Goal: Obtain resource: Obtain resource

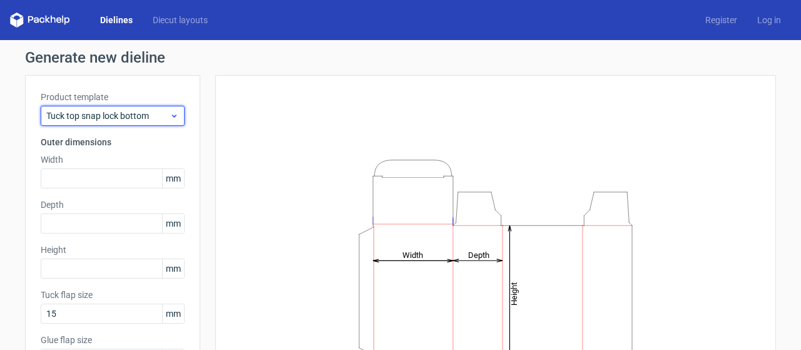
click at [148, 118] on span "Tuck top snap lock bottom" at bounding box center [107, 116] width 123 height 13
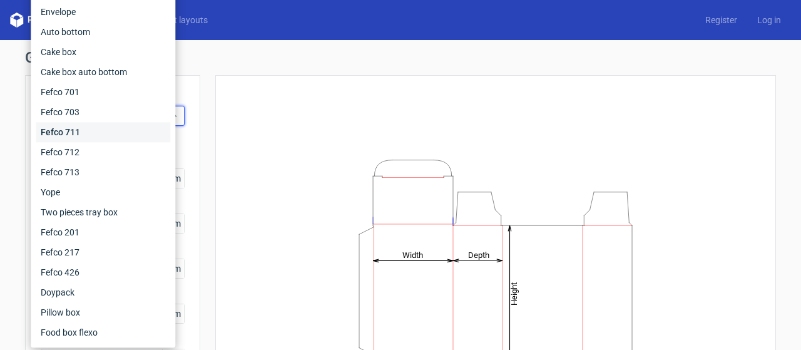
click at [140, 133] on div "Fefco 711" at bounding box center [103, 132] width 135 height 20
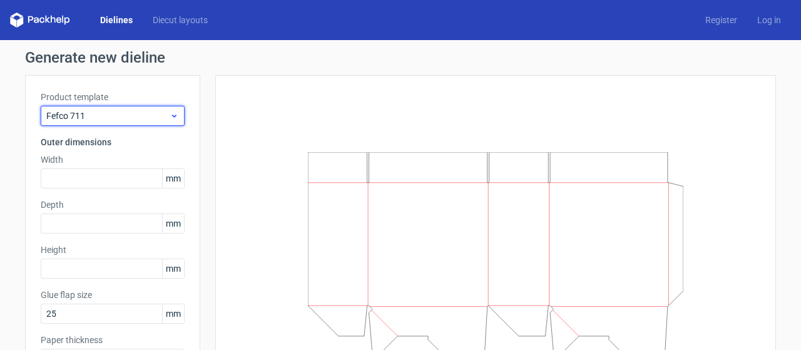
click at [135, 121] on span "Fefco 711" at bounding box center [107, 116] width 123 height 13
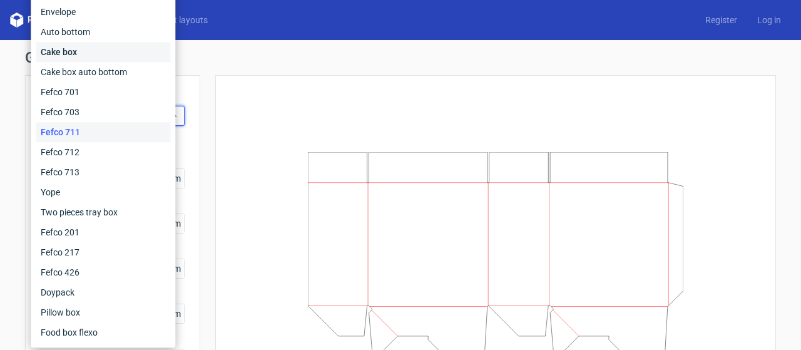
click at [128, 48] on div "Cake box" at bounding box center [103, 52] width 135 height 20
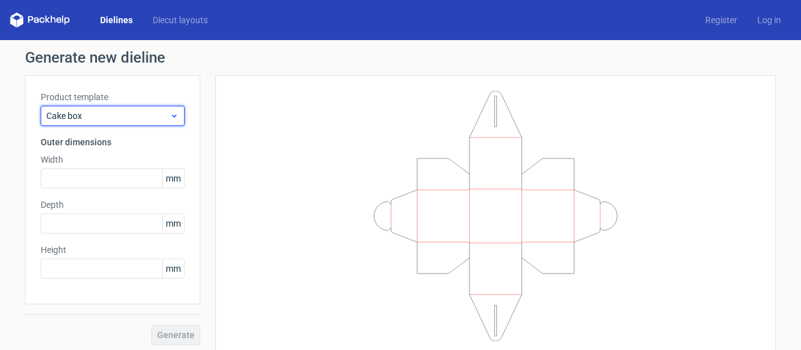
click at [143, 108] on div "Cake box" at bounding box center [113, 116] width 144 height 20
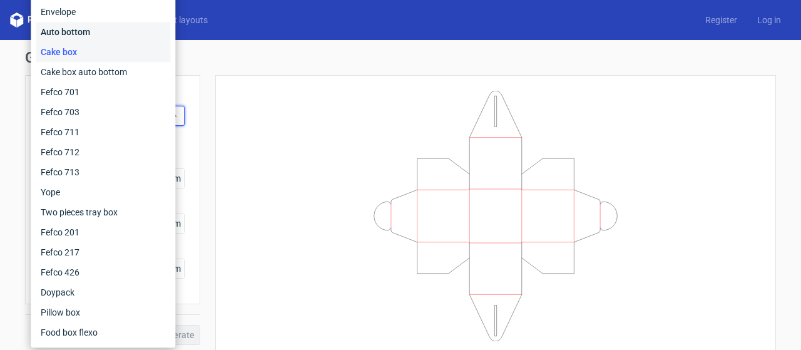
click at [120, 23] on div "Auto bottom" at bounding box center [103, 32] width 135 height 20
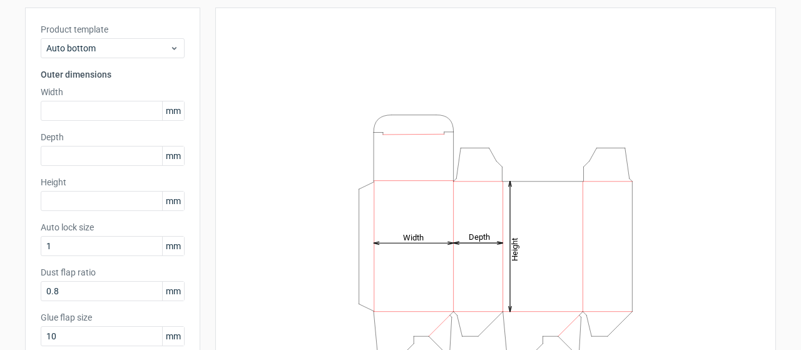
scroll to position [184, 0]
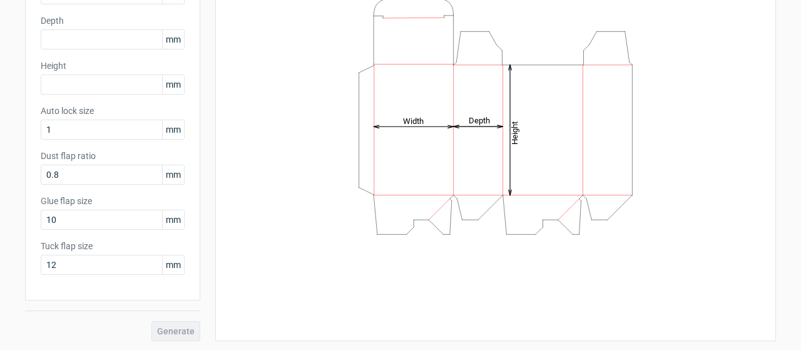
click at [169, 324] on div "Generate" at bounding box center [112, 320] width 175 height 41
click at [59, 94] on div "Product template Auto bottom Outer dimensions Width mm Depth mm Height mm Auto …" at bounding box center [112, 95] width 175 height 409
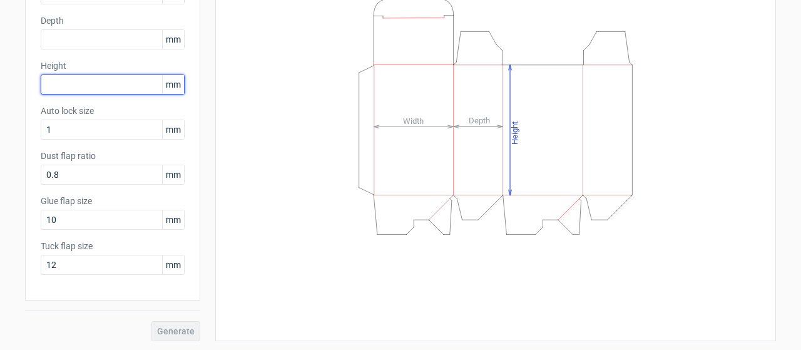
click at [56, 86] on input "text" at bounding box center [113, 84] width 144 height 20
click at [313, 32] on icon "Height Depth Width" at bounding box center [495, 116] width 375 height 250
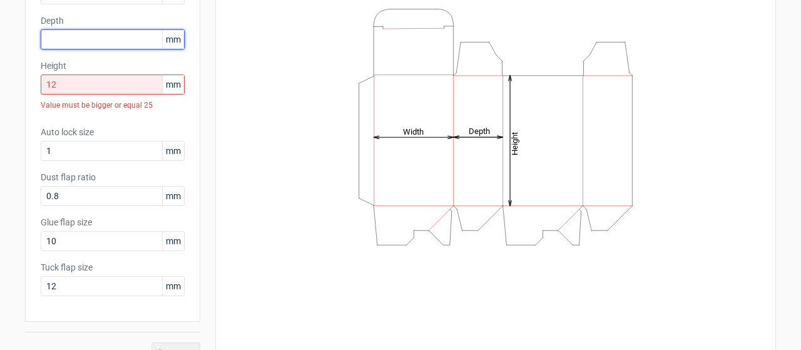
click at [124, 37] on input "text" at bounding box center [113, 39] width 144 height 20
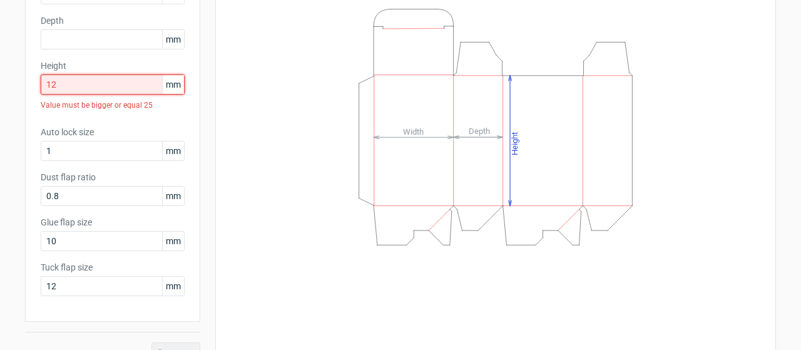
click at [93, 75] on input "12" at bounding box center [113, 84] width 144 height 20
type input "1"
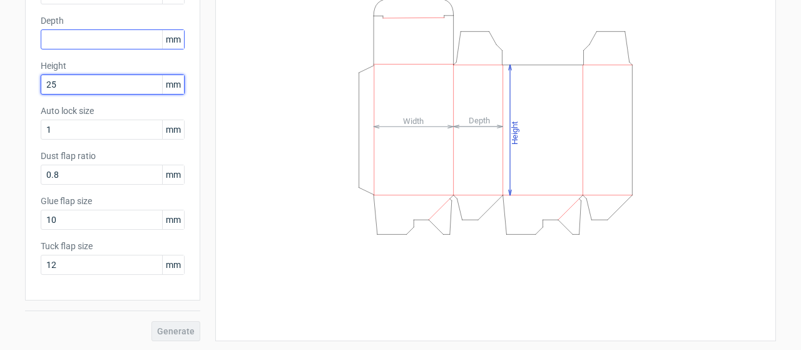
type input "25"
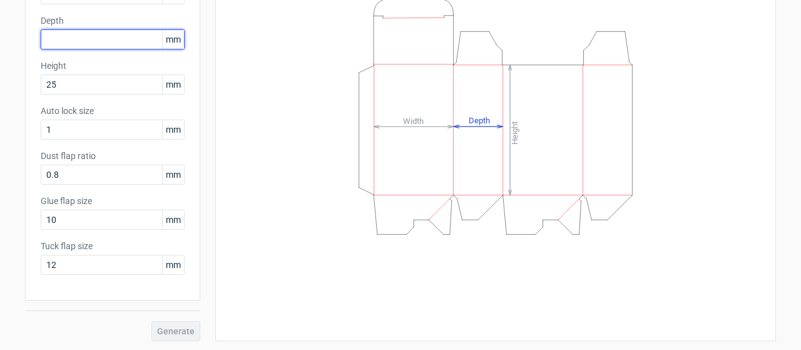
click at [83, 34] on input "text" at bounding box center [113, 39] width 144 height 20
type input "25"
click at [88, 21] on label "Depth" at bounding box center [113, 20] width 144 height 13
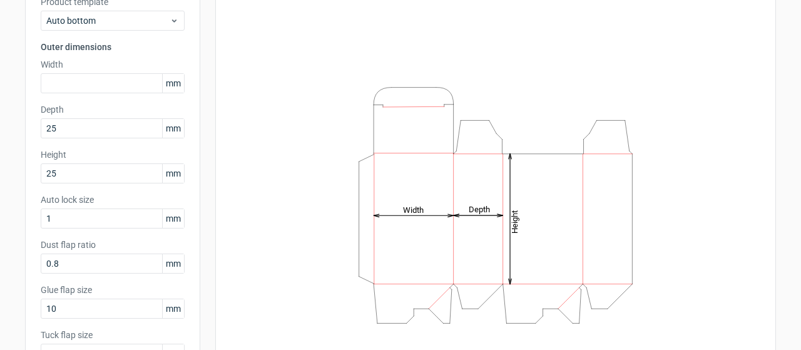
scroll to position [94, 0]
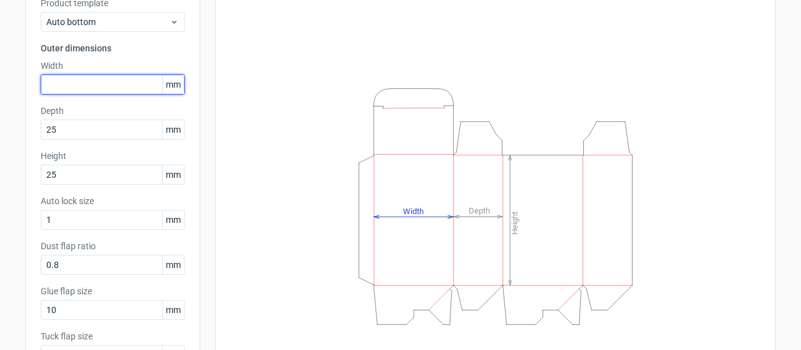
click at [116, 86] on input "text" at bounding box center [113, 84] width 144 height 20
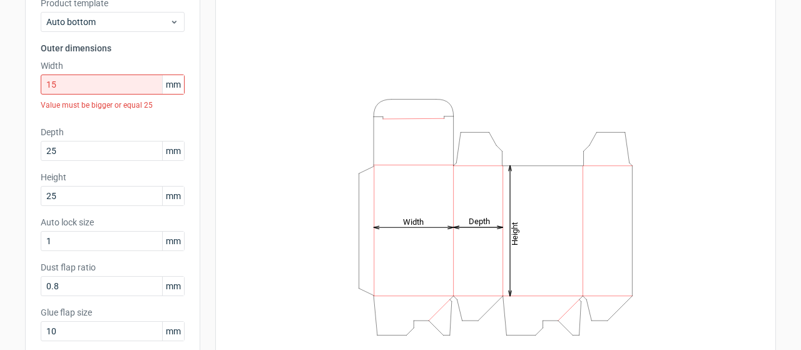
click at [175, 101] on div "Product template Auto bottom Outer dimensions Width 15 mm Value must be bigger …" at bounding box center [112, 196] width 175 height 431
click at [119, 82] on input "15" at bounding box center [113, 84] width 144 height 20
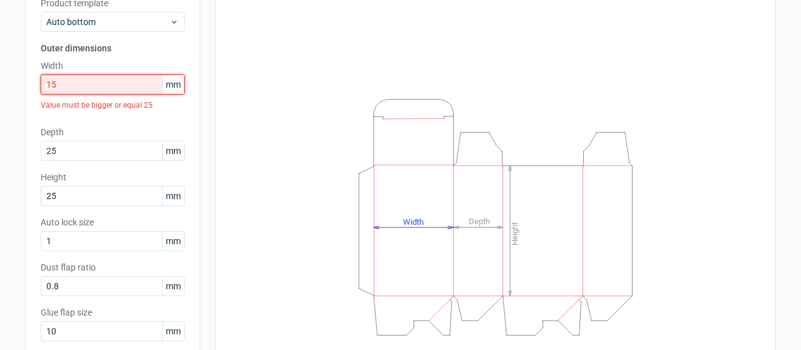
type input "1"
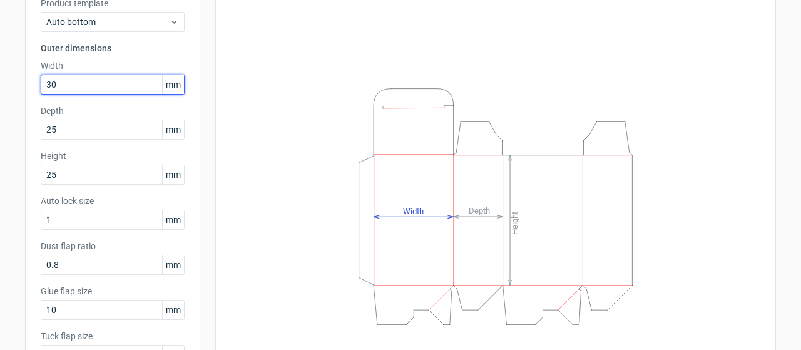
scroll to position [184, 0]
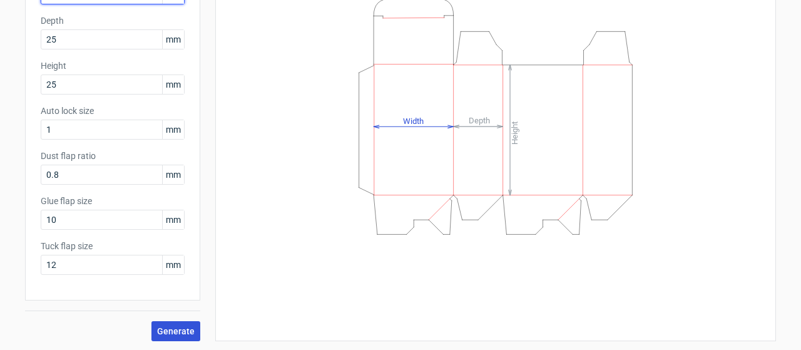
type input "30"
click at [169, 328] on span "Generate" at bounding box center [176, 331] width 38 height 9
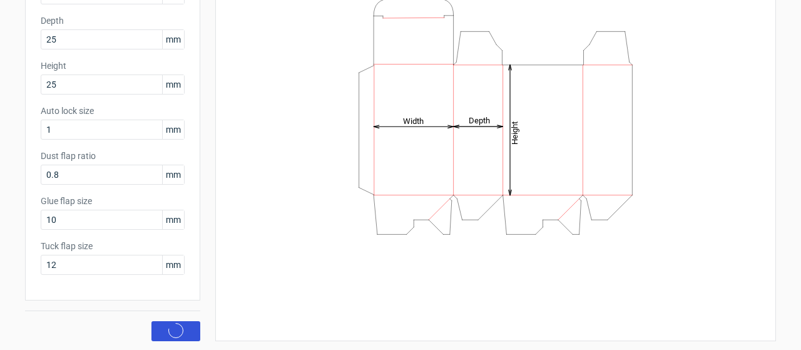
click at [169, 328] on circle at bounding box center [175, 330] width 17 height 17
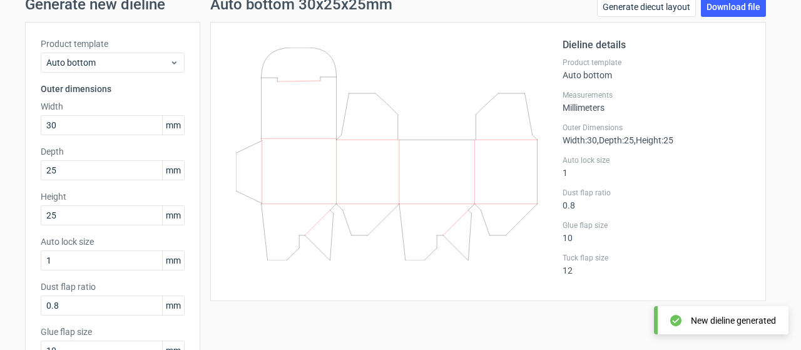
scroll to position [54, 0]
click at [717, 9] on link "Download file" at bounding box center [733, 6] width 65 height 20
drag, startPoint x: 426, startPoint y: 138, endPoint x: 390, endPoint y: 140, distance: 35.7
click at [390, 140] on icon at bounding box center [387, 153] width 302 height 213
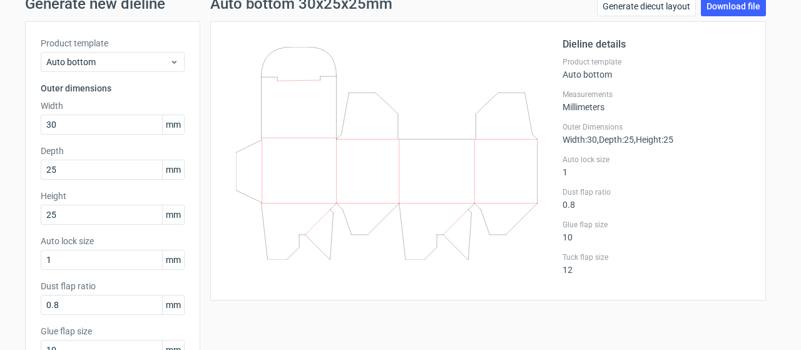
drag, startPoint x: 201, startPoint y: 67, endPoint x: 204, endPoint y: 126, distance: 59.5
click at [204, 126] on div "Auto bottom 30x25x25mm Generate diecut layout Download file Dieline details Pro…" at bounding box center [488, 233] width 576 height 475
drag, startPoint x: 302, startPoint y: 168, endPoint x: 284, endPoint y: 170, distance: 18.2
click at [284, 170] on icon at bounding box center [387, 153] width 302 height 213
drag, startPoint x: 334, startPoint y: 185, endPoint x: 304, endPoint y: 185, distance: 30.0
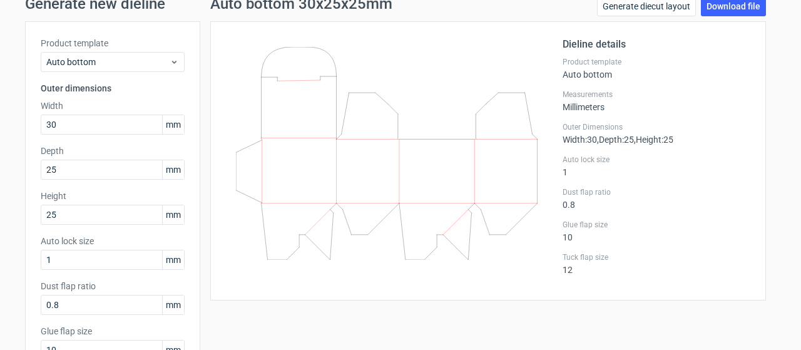
click at [304, 185] on icon at bounding box center [387, 153] width 302 height 213
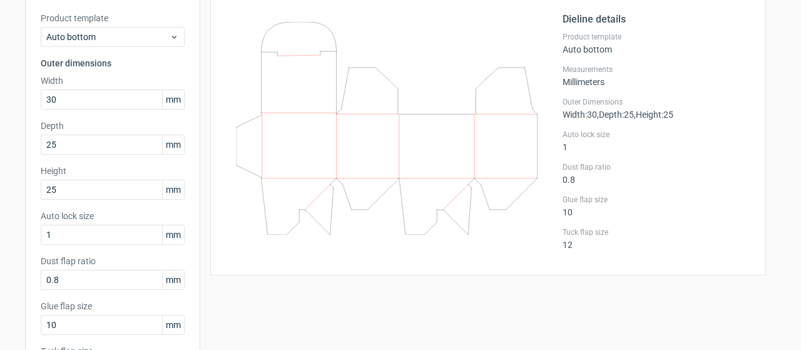
scroll to position [79, 0]
click at [172, 36] on use at bounding box center [174, 37] width 4 height 3
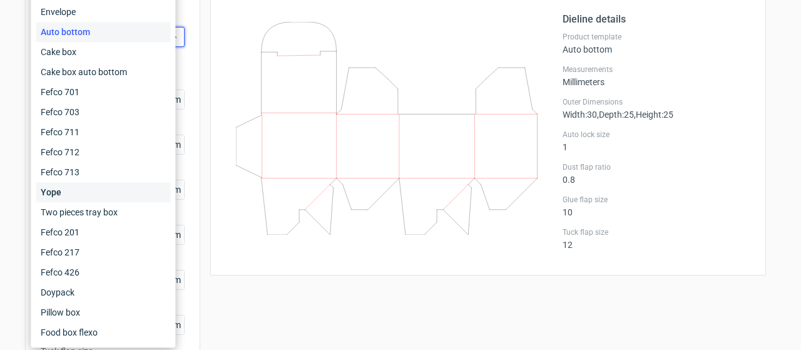
click at [113, 196] on div "Yope" at bounding box center [103, 192] width 135 height 20
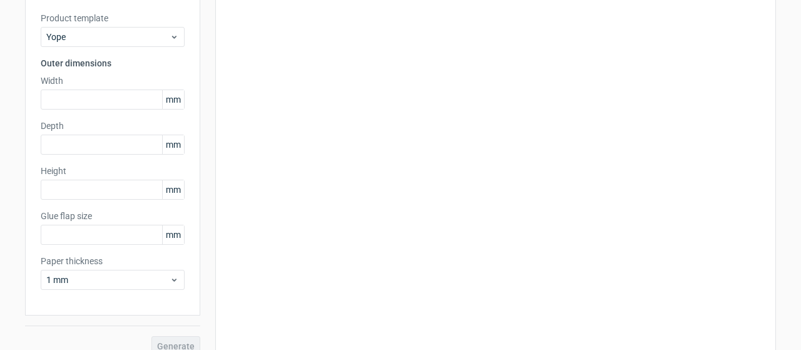
type input "17"
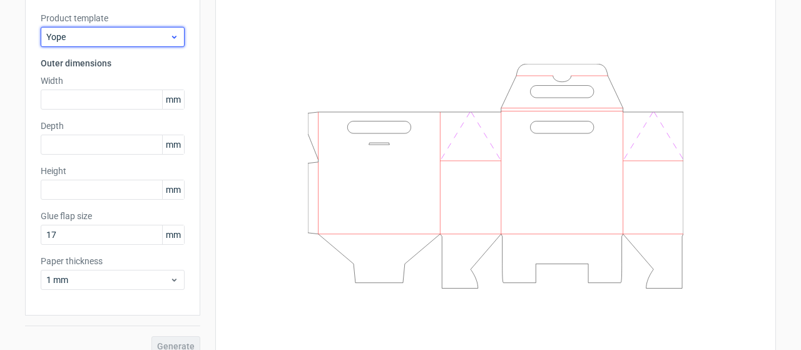
click at [98, 36] on span "Yope" at bounding box center [107, 37] width 123 height 13
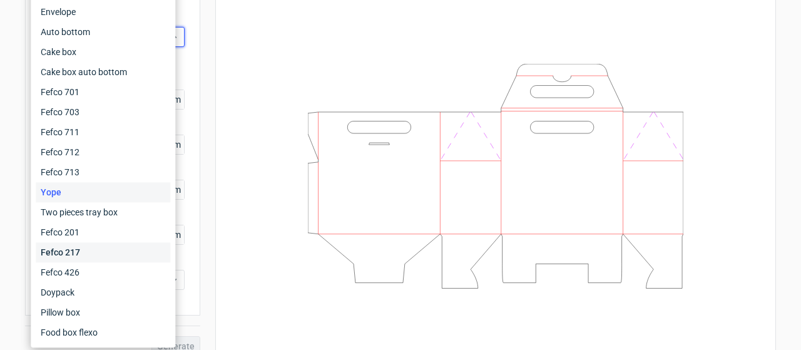
click at [88, 259] on div "Fefco 217" at bounding box center [103, 252] width 135 height 20
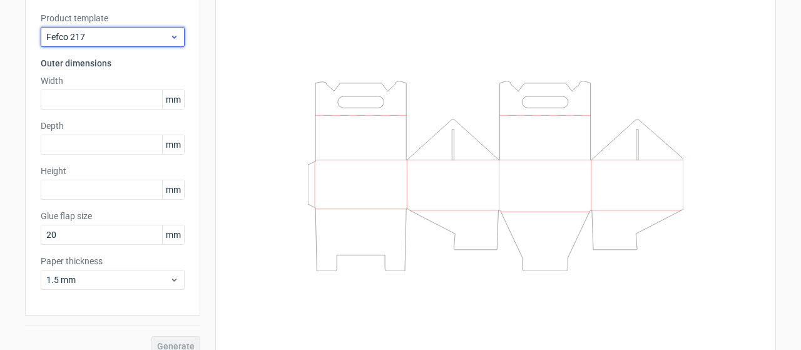
click at [88, 41] on span "Fefco 217" at bounding box center [107, 37] width 123 height 13
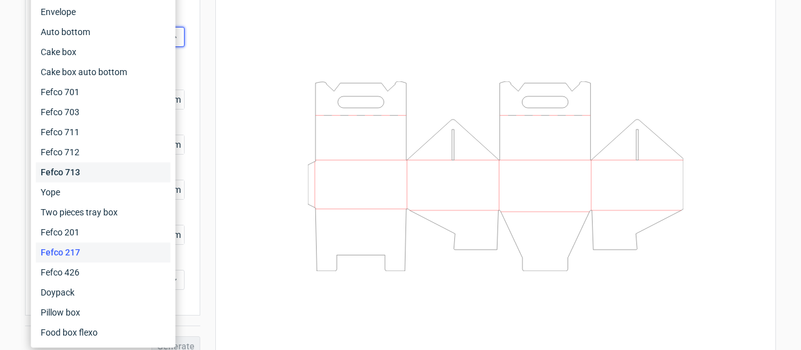
click at [75, 168] on div "Fefco 713" at bounding box center [103, 172] width 135 height 20
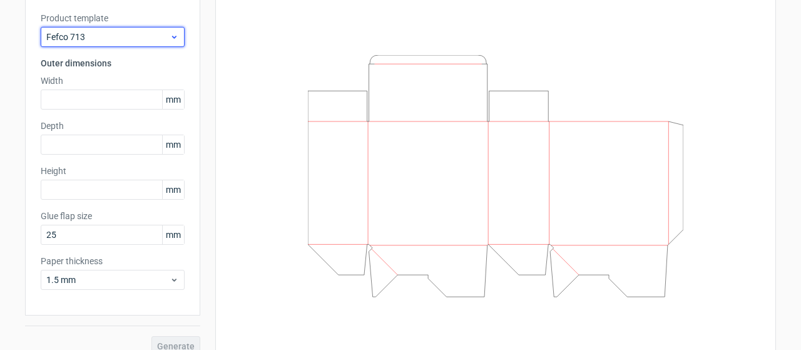
click at [116, 41] on span "Fefco 713" at bounding box center [107, 37] width 123 height 13
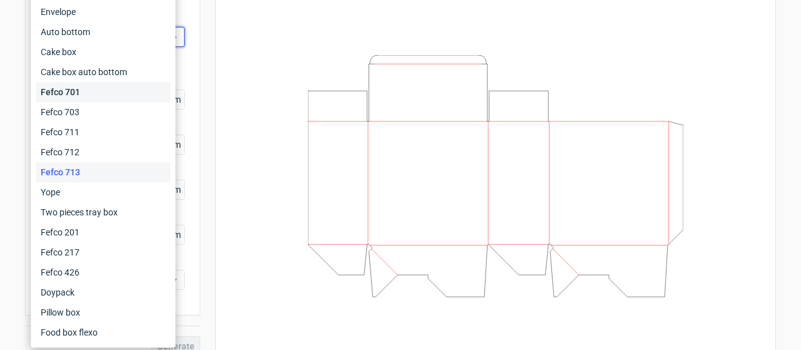
click at [95, 92] on div "Fefco 701" at bounding box center [103, 92] width 135 height 20
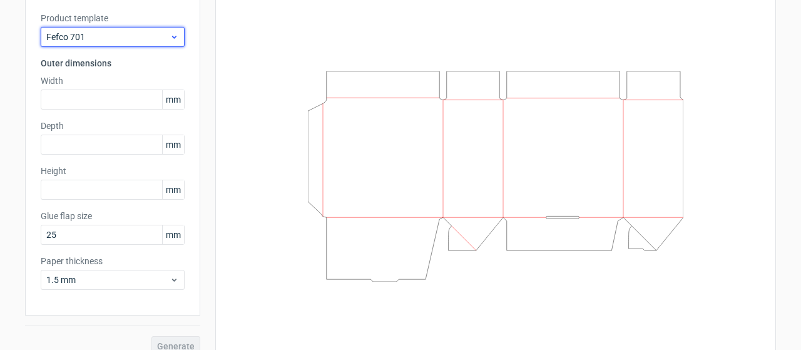
click at [95, 43] on span "Fefco 701" at bounding box center [107, 37] width 123 height 13
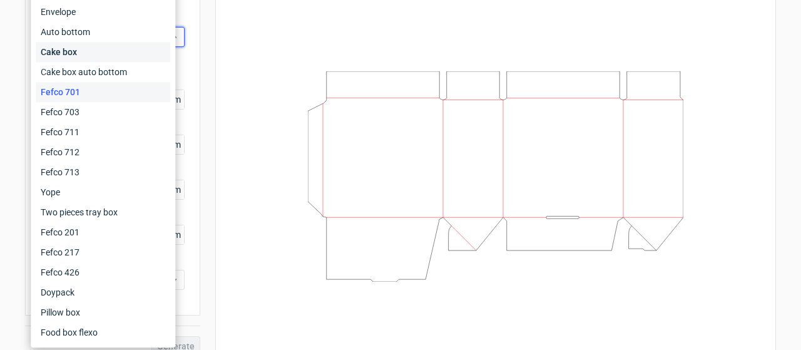
click at [91, 59] on div "Cake box" at bounding box center [103, 52] width 135 height 20
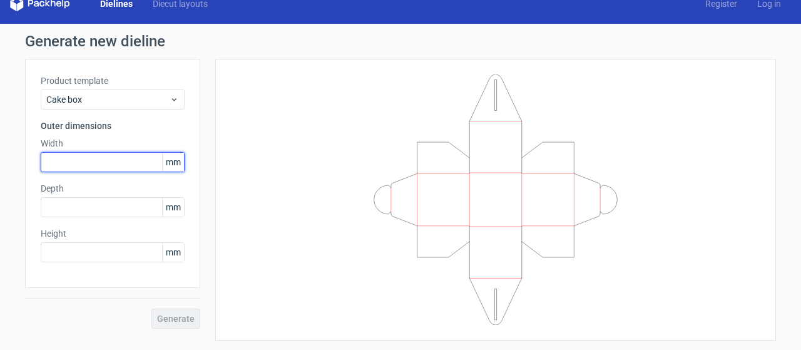
click at [97, 167] on input "text" at bounding box center [113, 162] width 144 height 20
type input "2"
type input "35"
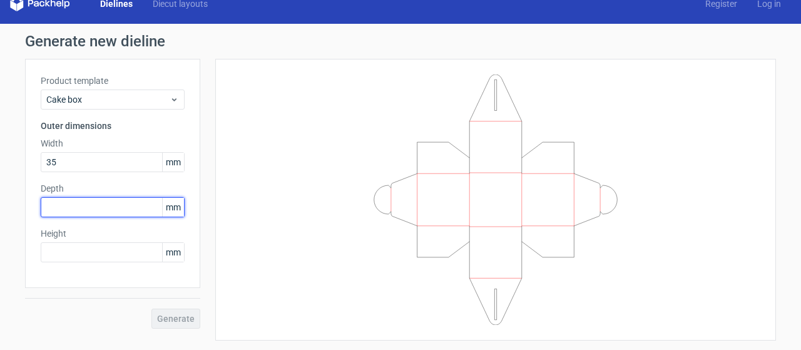
click at [88, 205] on input "text" at bounding box center [113, 207] width 144 height 20
type input "40"
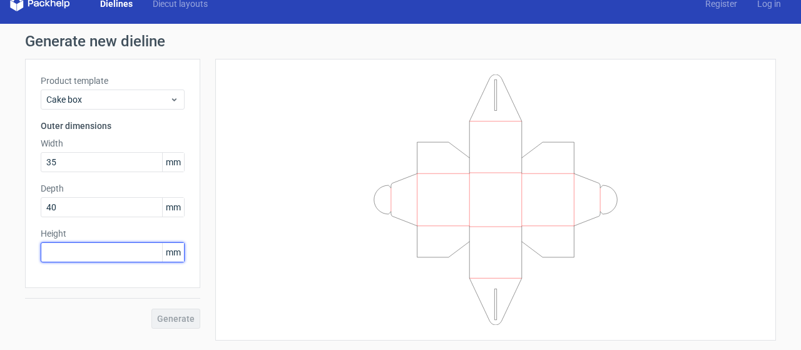
click at [76, 250] on input "text" at bounding box center [113, 252] width 144 height 20
type input "40"
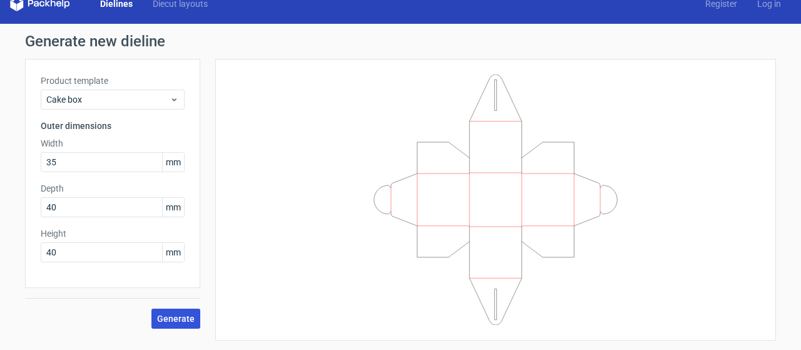
click at [178, 312] on button "Generate" at bounding box center [175, 319] width 49 height 20
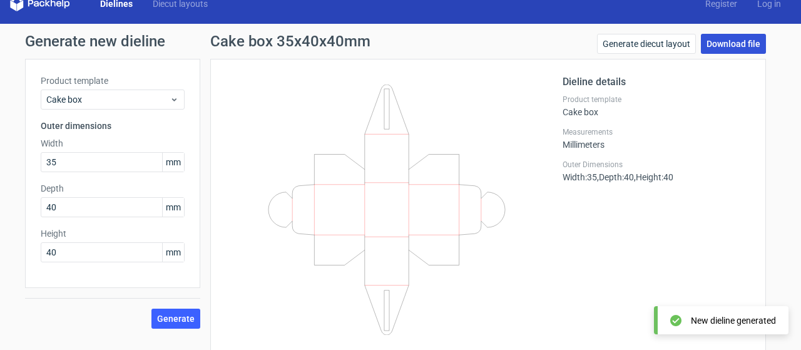
click at [721, 38] on link "Download file" at bounding box center [733, 44] width 65 height 20
